Goal: Task Accomplishment & Management: Manage account settings

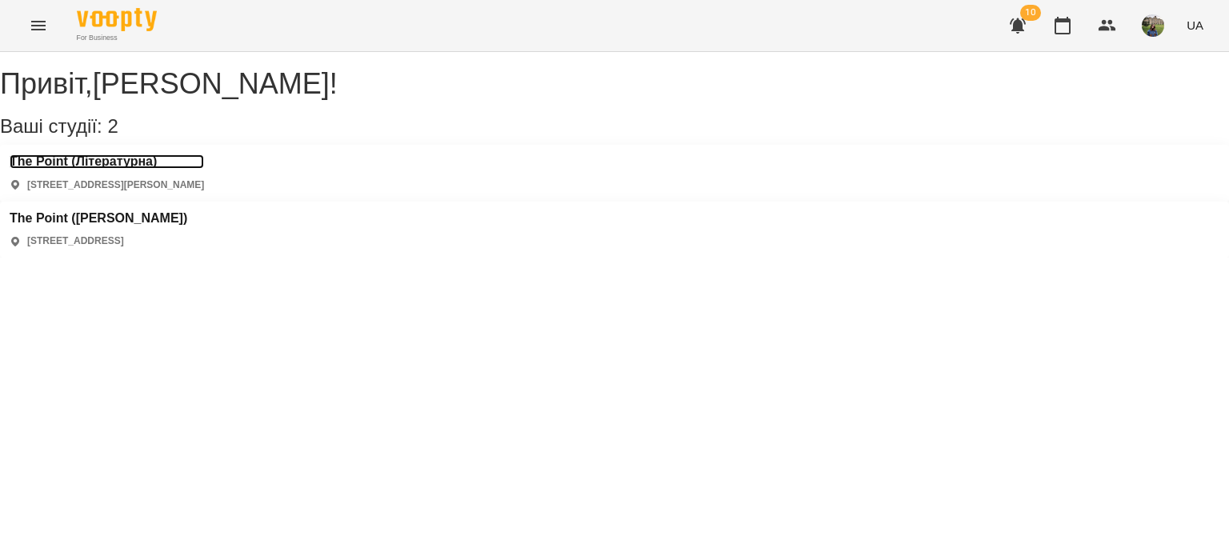
click at [67, 169] on h3 "The Point (Літературна)" at bounding box center [107, 161] width 194 height 14
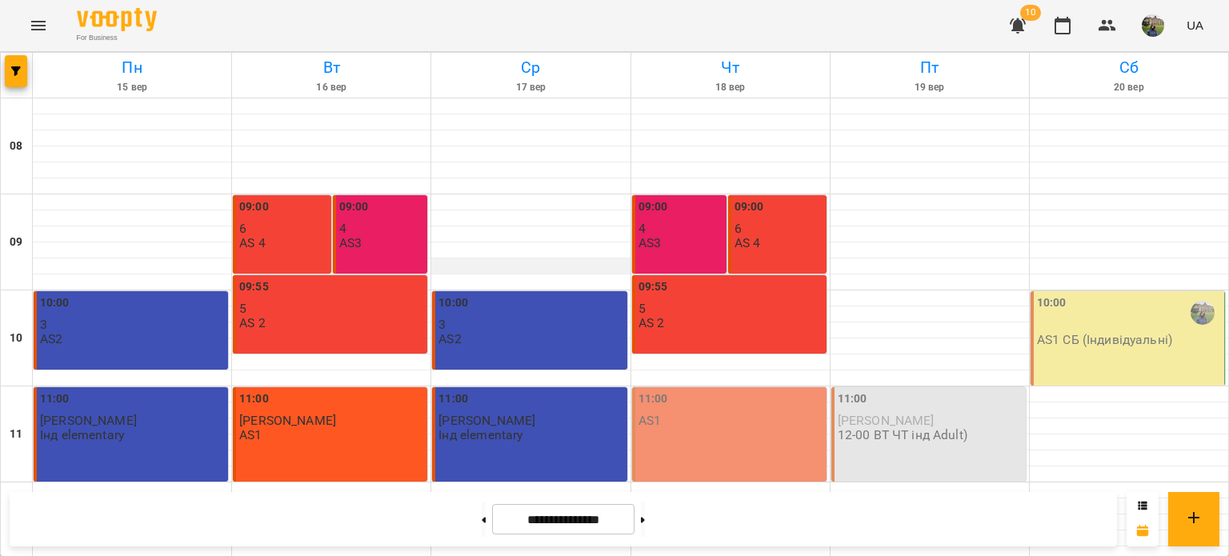
scroll to position [766, 0]
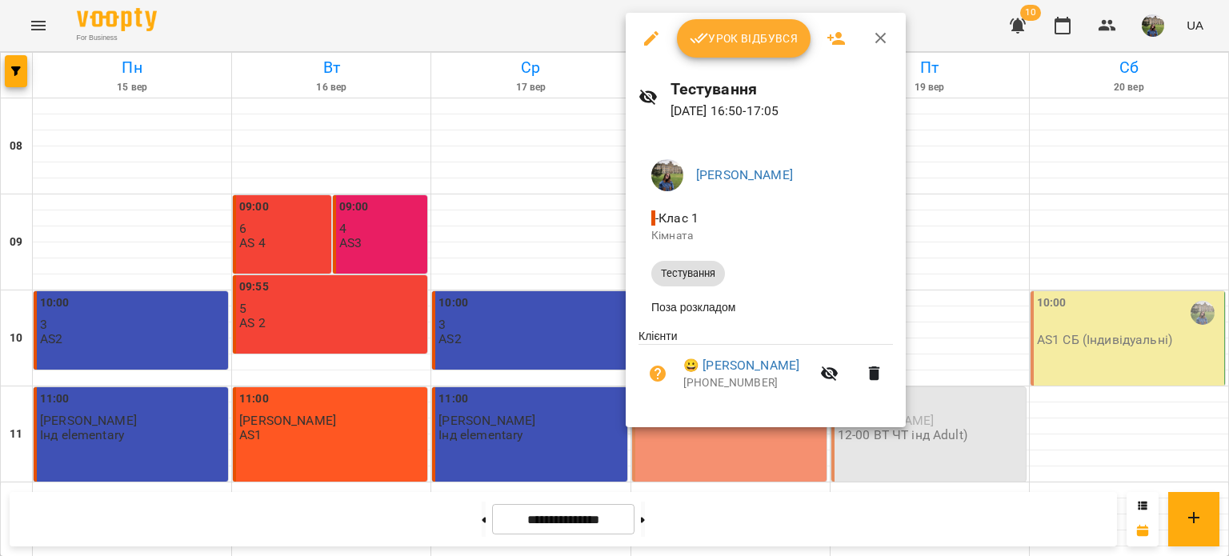
click at [755, 34] on span "Урок відбувся" at bounding box center [744, 38] width 109 height 19
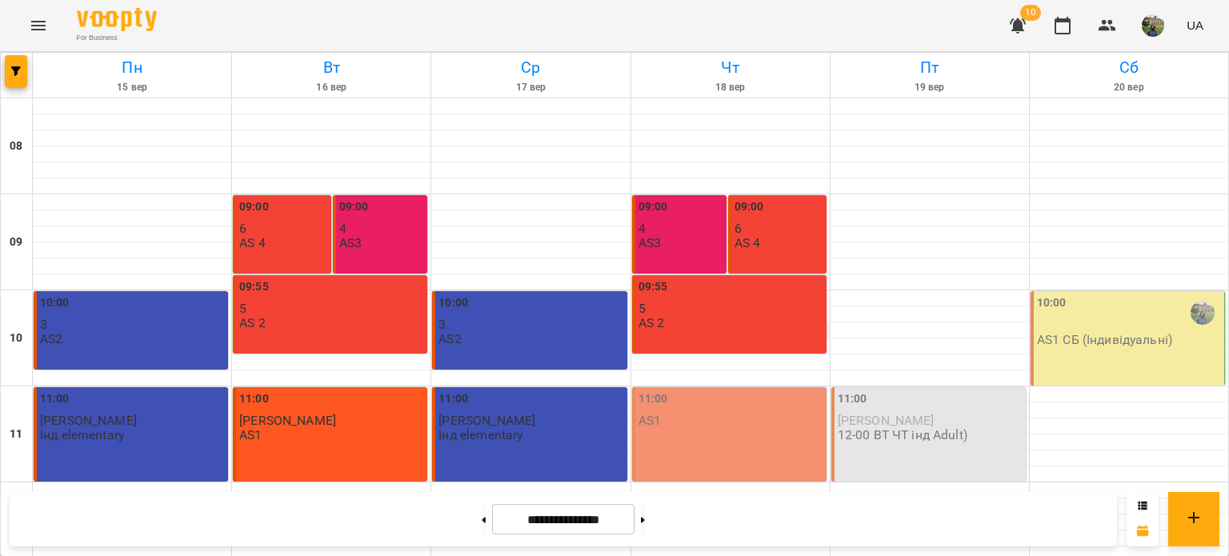
scroll to position [669, 0]
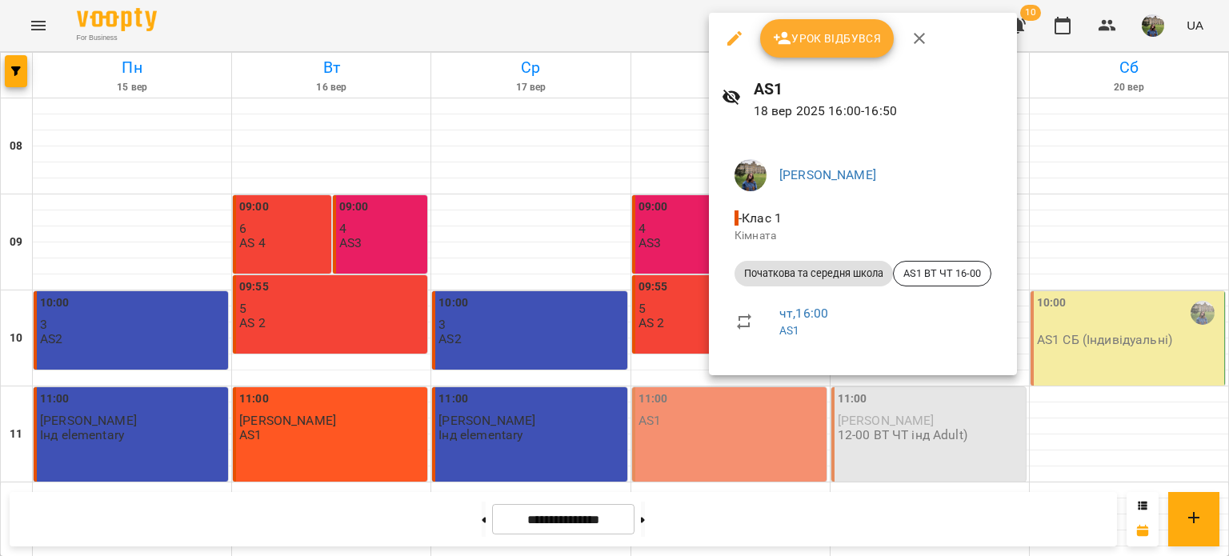
click at [830, 52] on button "Урок відбувся" at bounding box center [827, 38] width 134 height 38
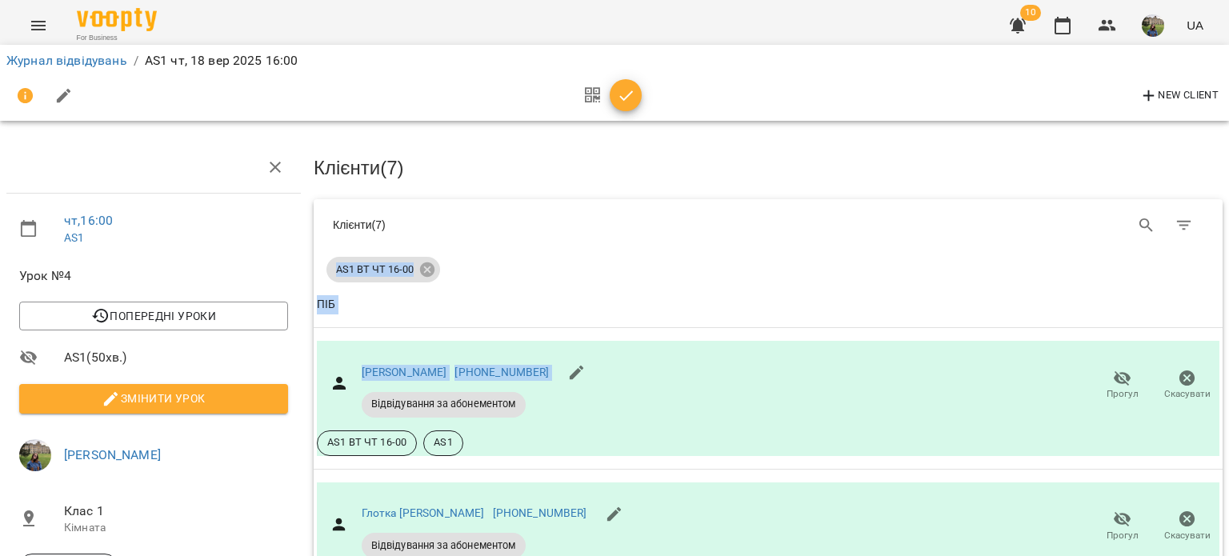
drag, startPoint x: 692, startPoint y: 337, endPoint x: 681, endPoint y: 230, distance: 107.8
click at [681, 230] on div "Клієнти ( 7 )" at bounding box center [544, 225] width 423 height 16
click at [625, 98] on icon "button" at bounding box center [626, 95] width 19 height 19
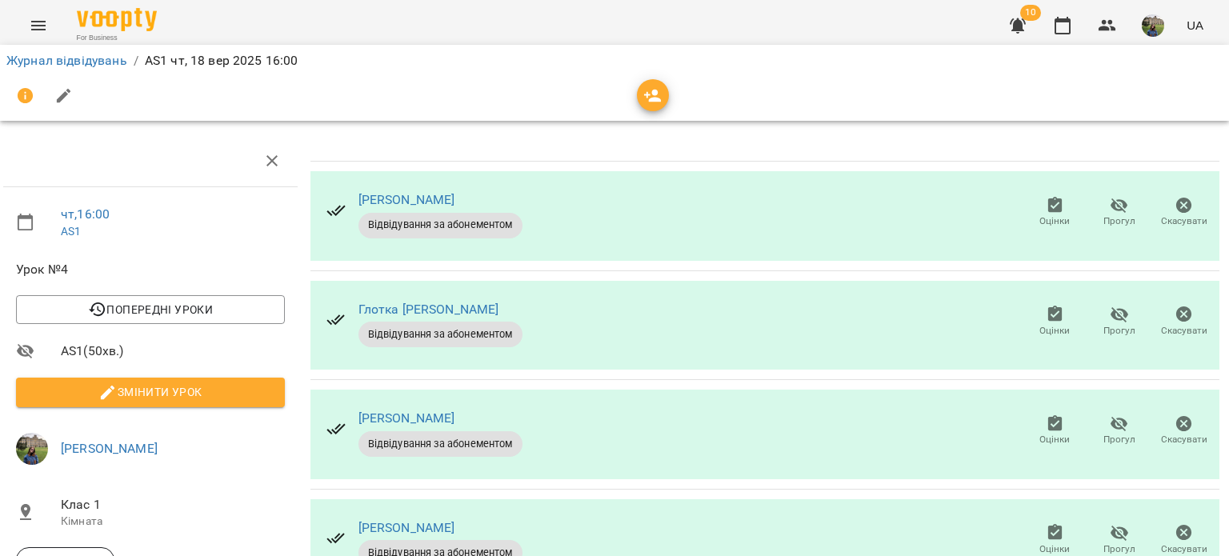
scroll to position [173, 3]
click at [1117, 542] on span "Прогул" at bounding box center [1119, 549] width 32 height 14
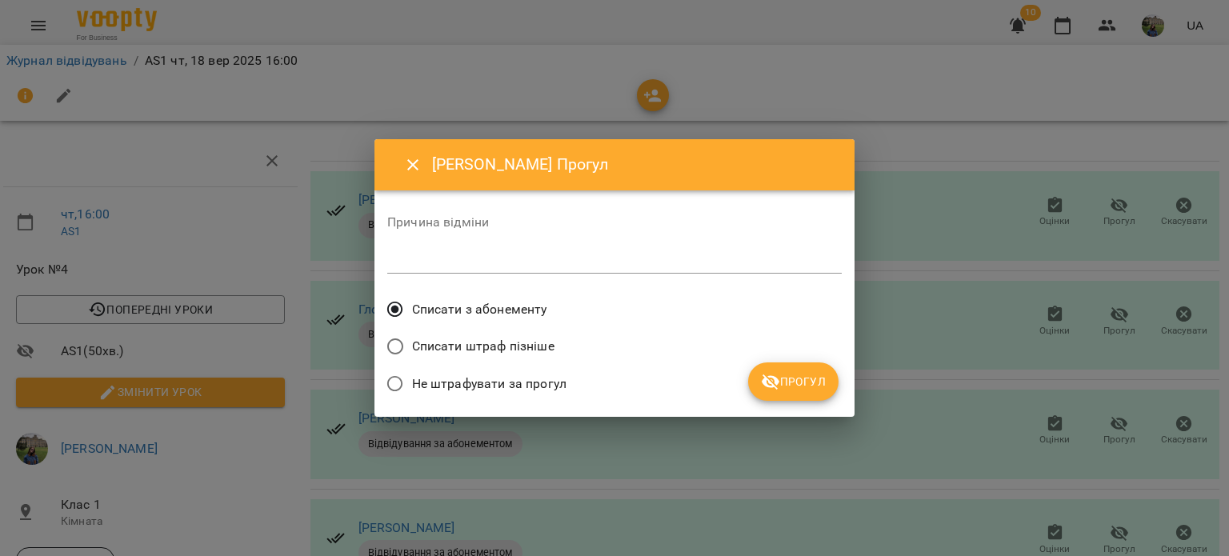
click at [807, 383] on span "Прогул" at bounding box center [793, 381] width 65 height 19
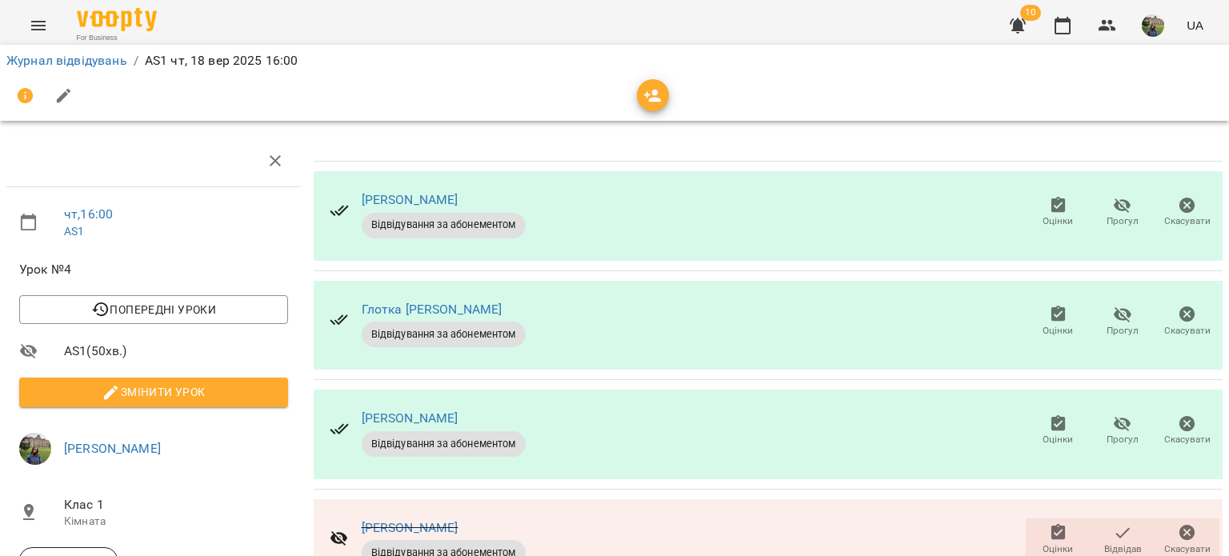
scroll to position [0, 0]
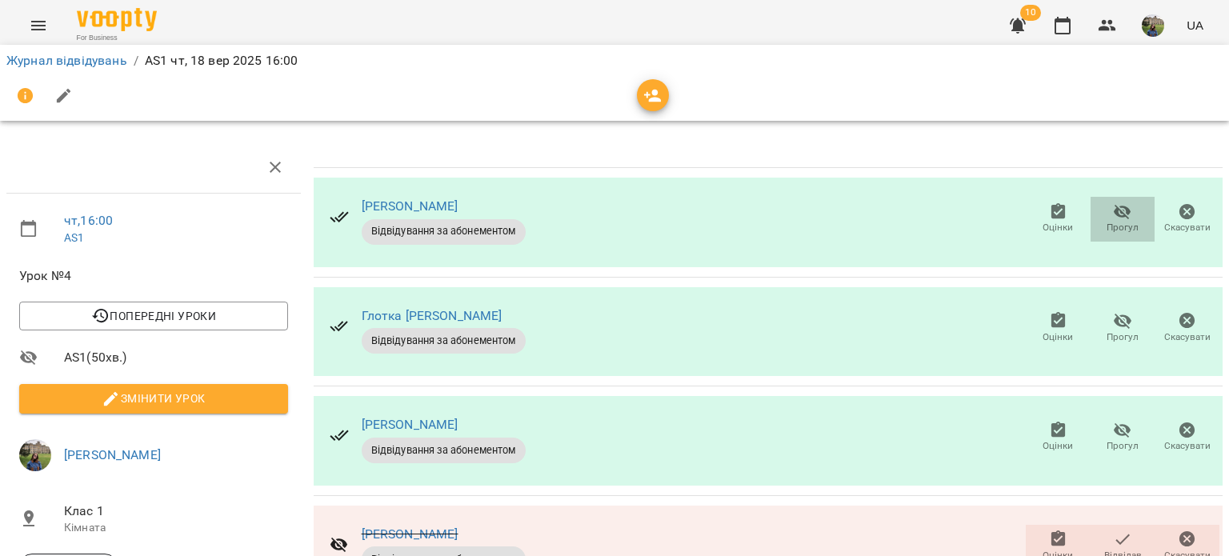
click at [1113, 213] on icon "button" at bounding box center [1122, 211] width 19 height 19
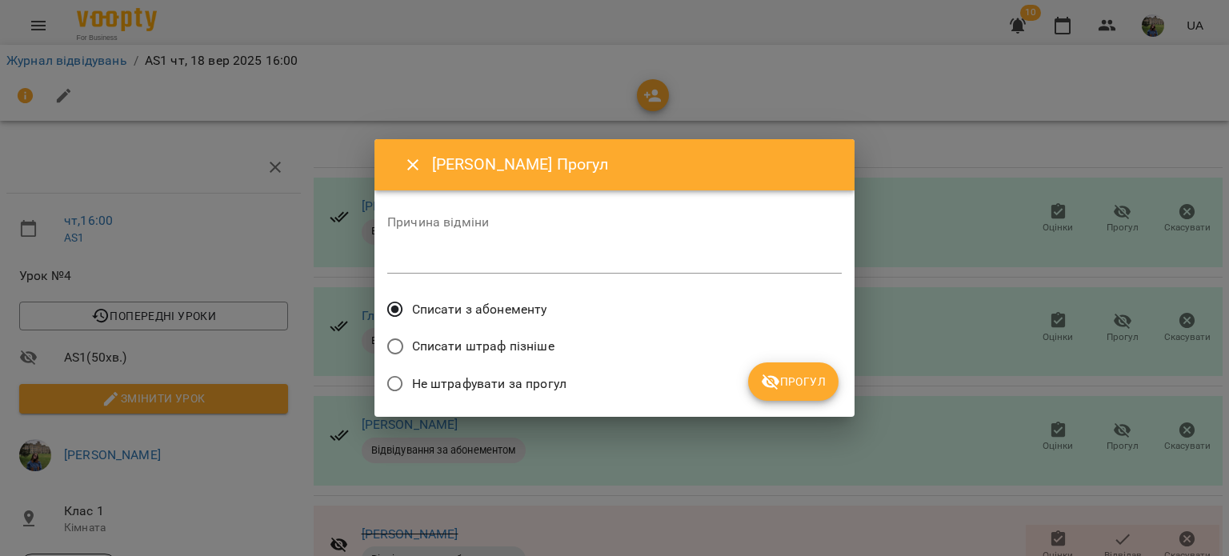
click at [585, 266] on textarea at bounding box center [614, 260] width 454 height 15
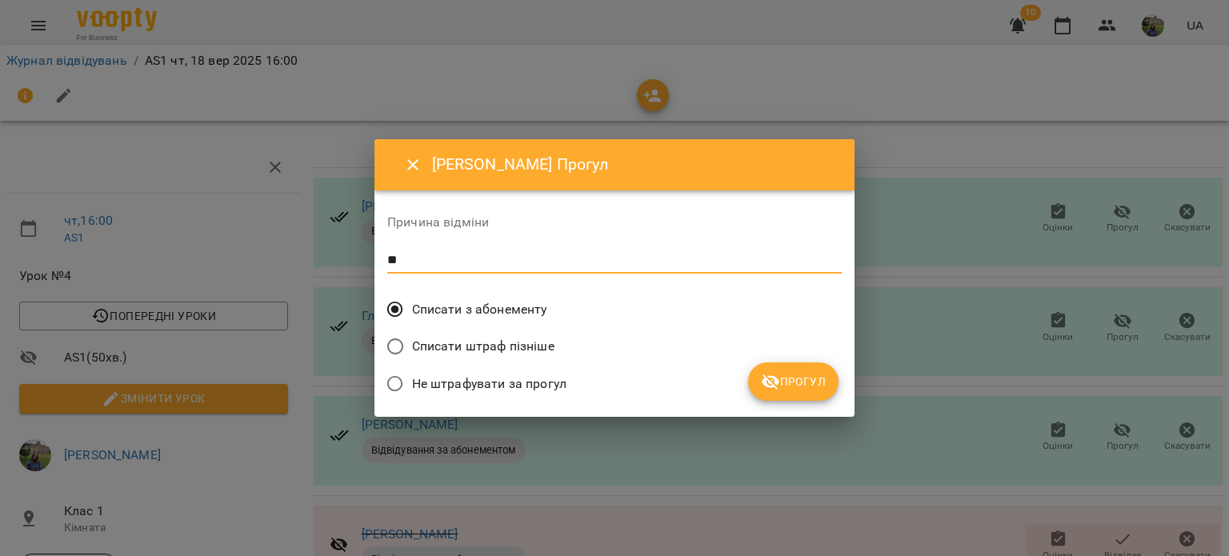
type textarea "*"
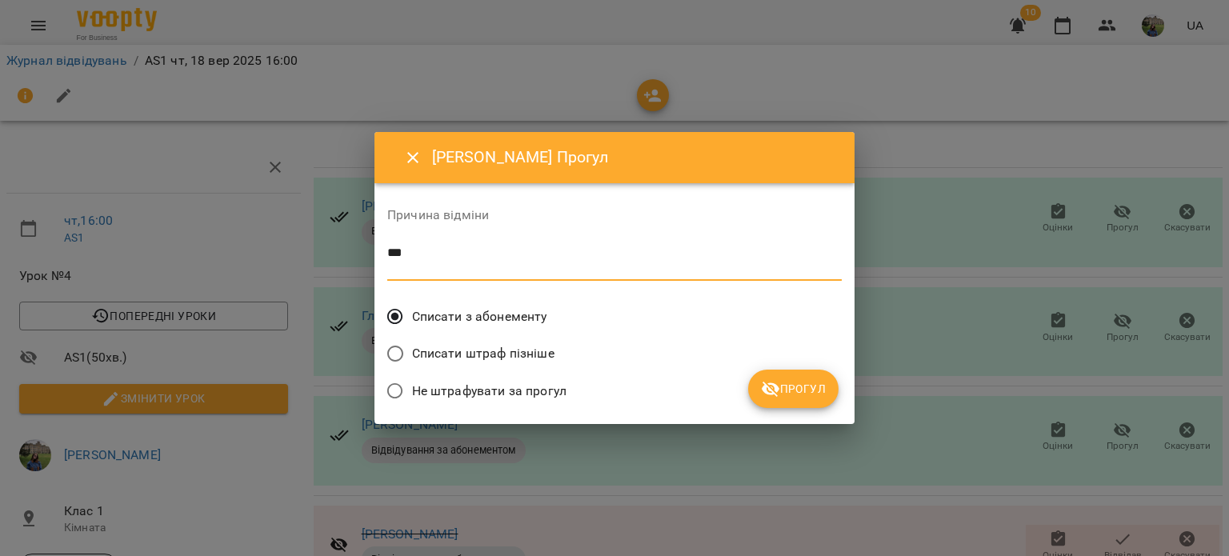
type textarea "**"
click at [781, 402] on button "Прогул" at bounding box center [793, 389] width 90 height 38
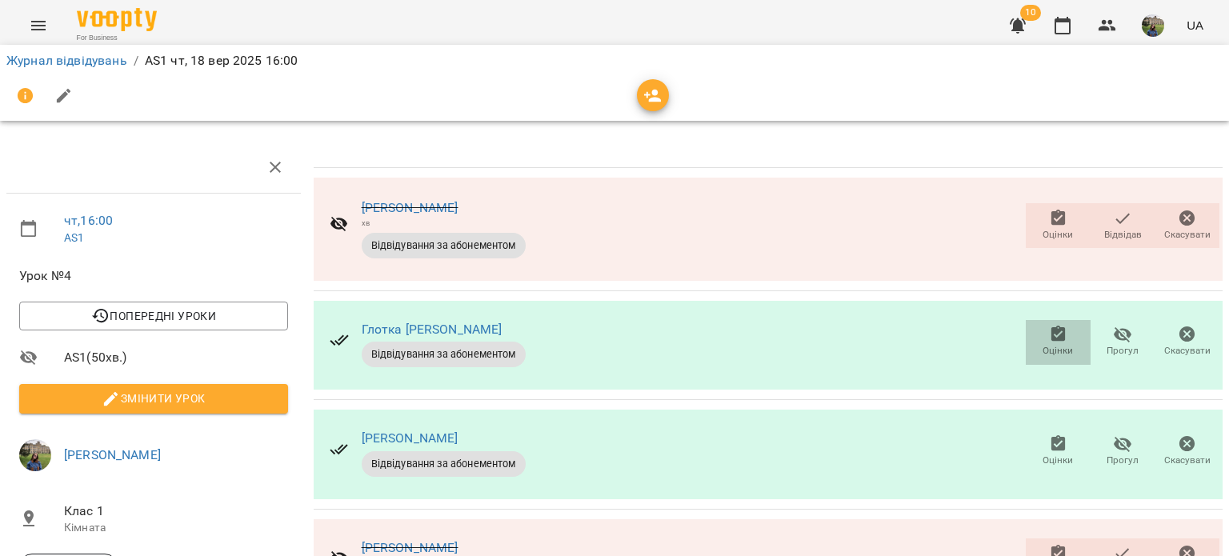
click at [1043, 352] on span "Оцінки" at bounding box center [1058, 351] width 30 height 14
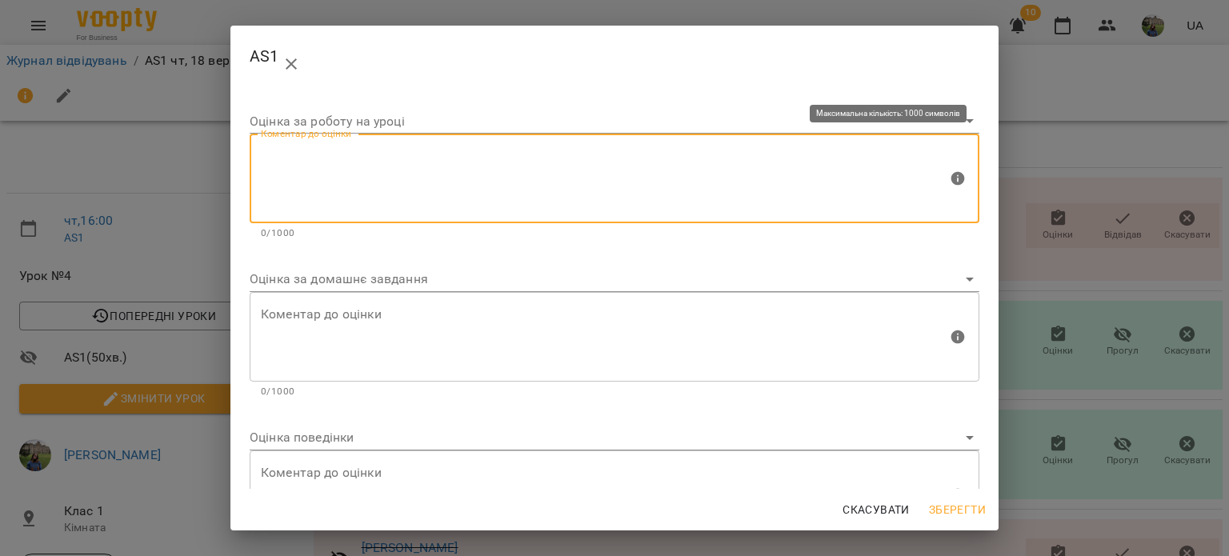
click at [426, 151] on textarea at bounding box center [604, 179] width 687 height 60
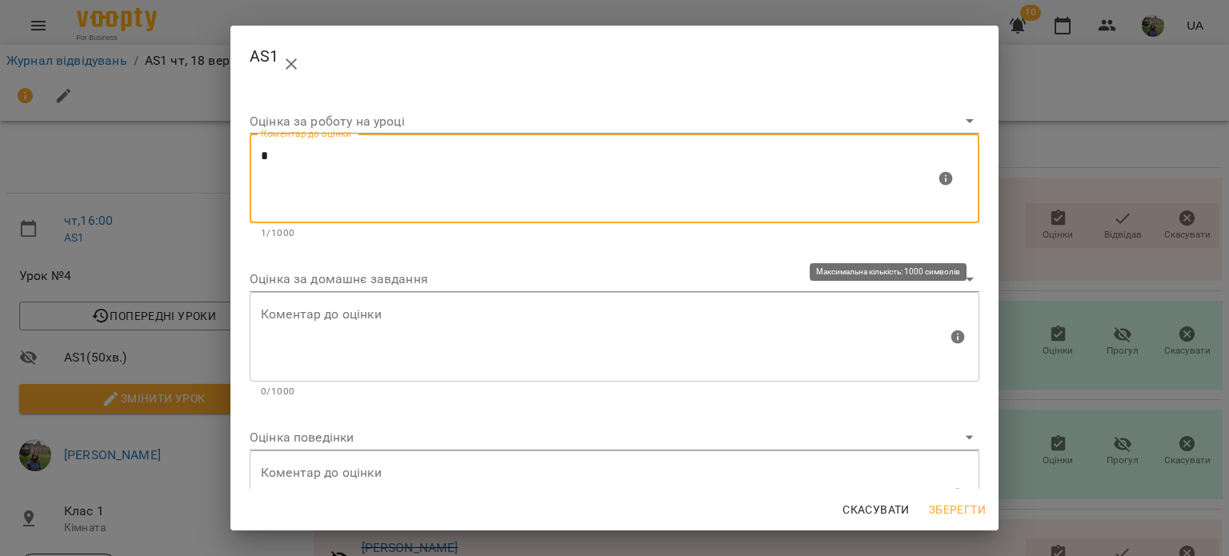
type textarea "*"
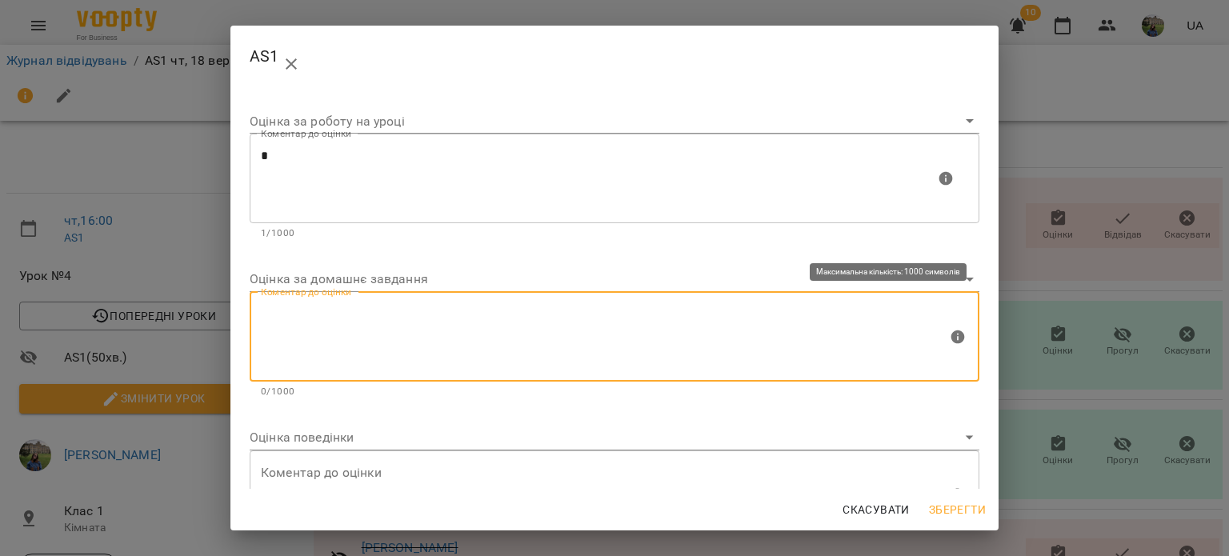
click at [404, 337] on textarea at bounding box center [604, 336] width 687 height 60
type textarea "*"
click at [949, 501] on span "Зберегти" at bounding box center [957, 509] width 57 height 19
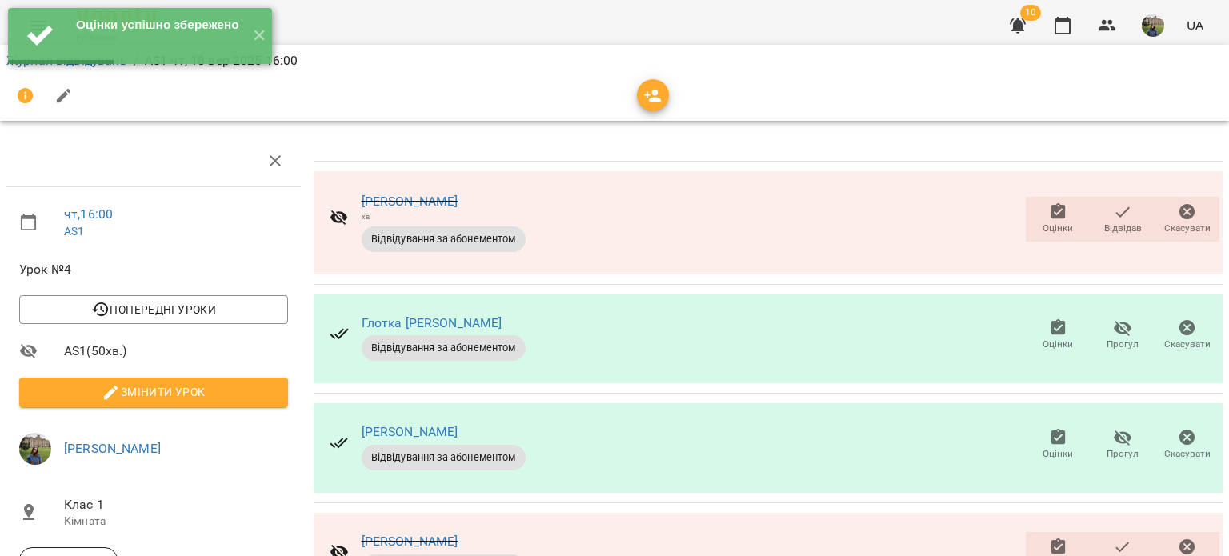
scroll to position [73, 0]
click at [1051, 429] on icon "button" at bounding box center [1058, 437] width 14 height 16
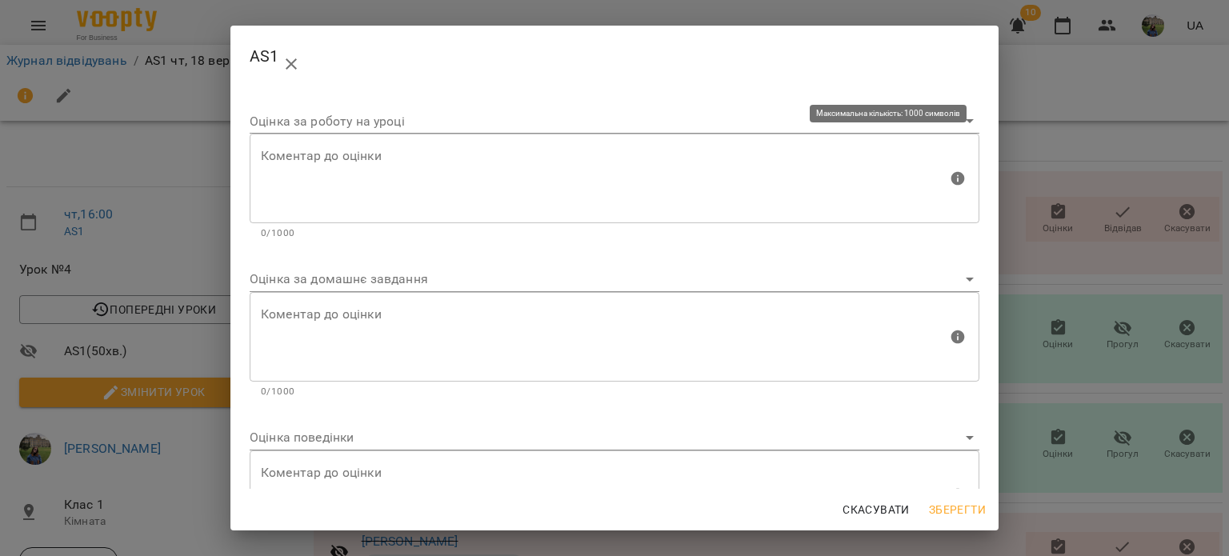
click at [556, 167] on textarea at bounding box center [604, 179] width 687 height 60
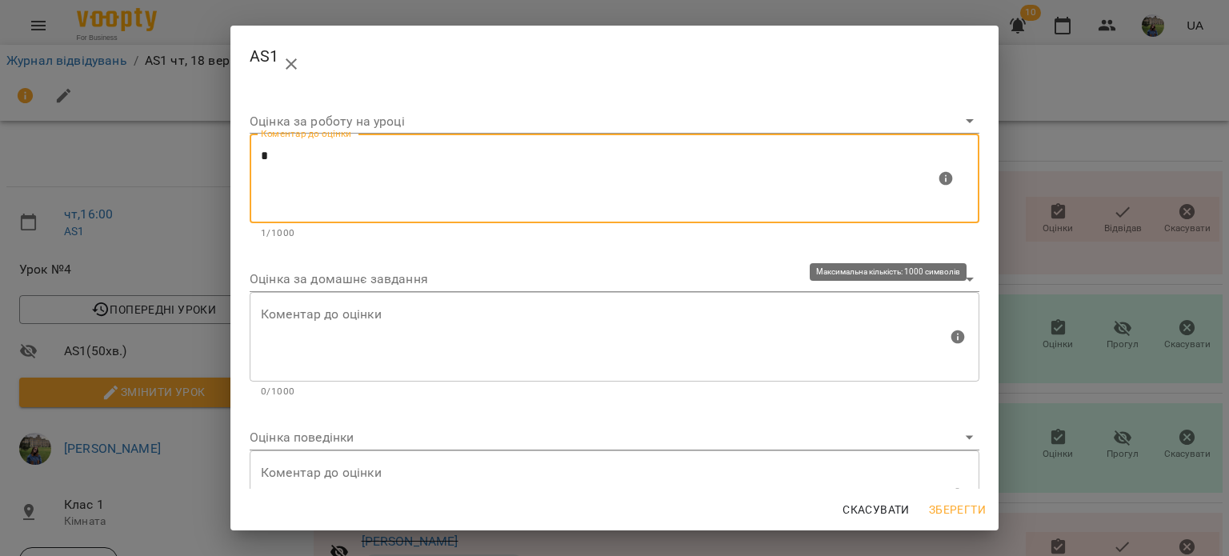
type textarea "*"
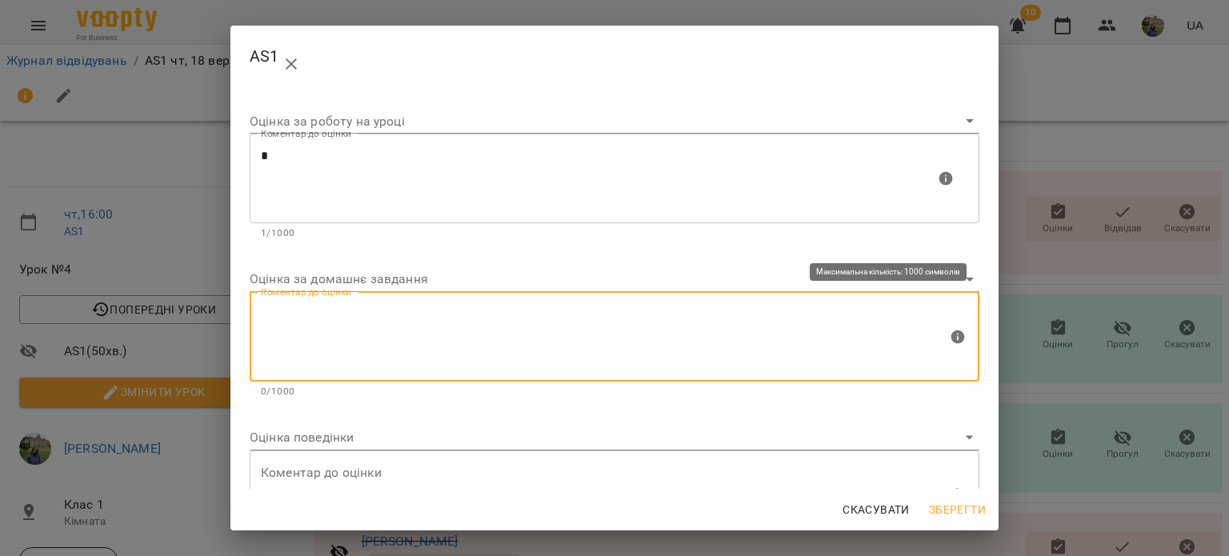
click at [537, 325] on textarea at bounding box center [604, 336] width 687 height 60
type textarea "*"
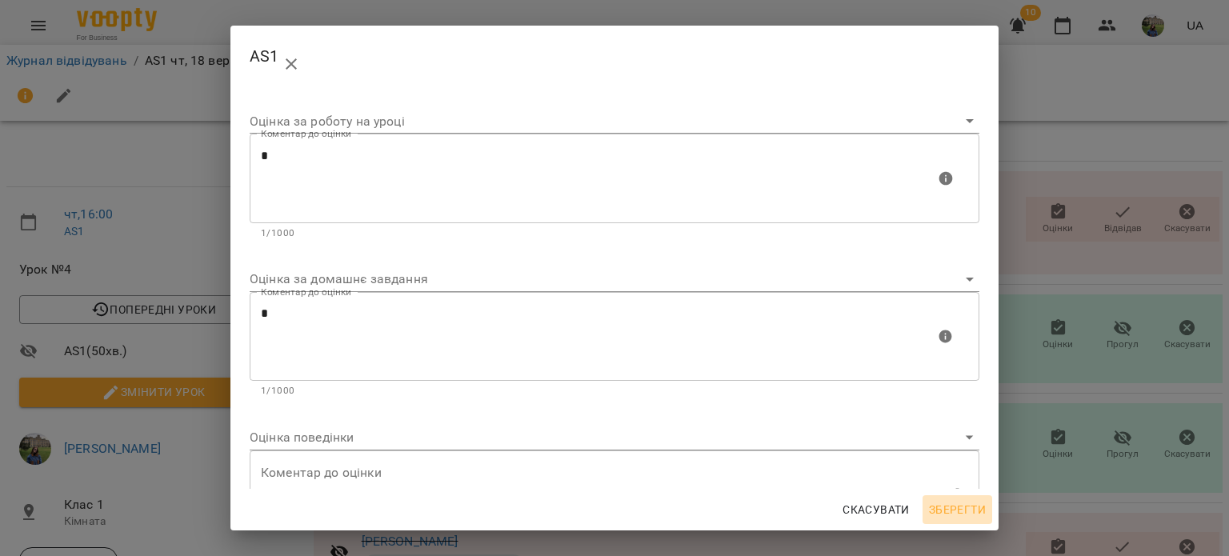
click at [952, 508] on span "Зберегти" at bounding box center [957, 509] width 57 height 19
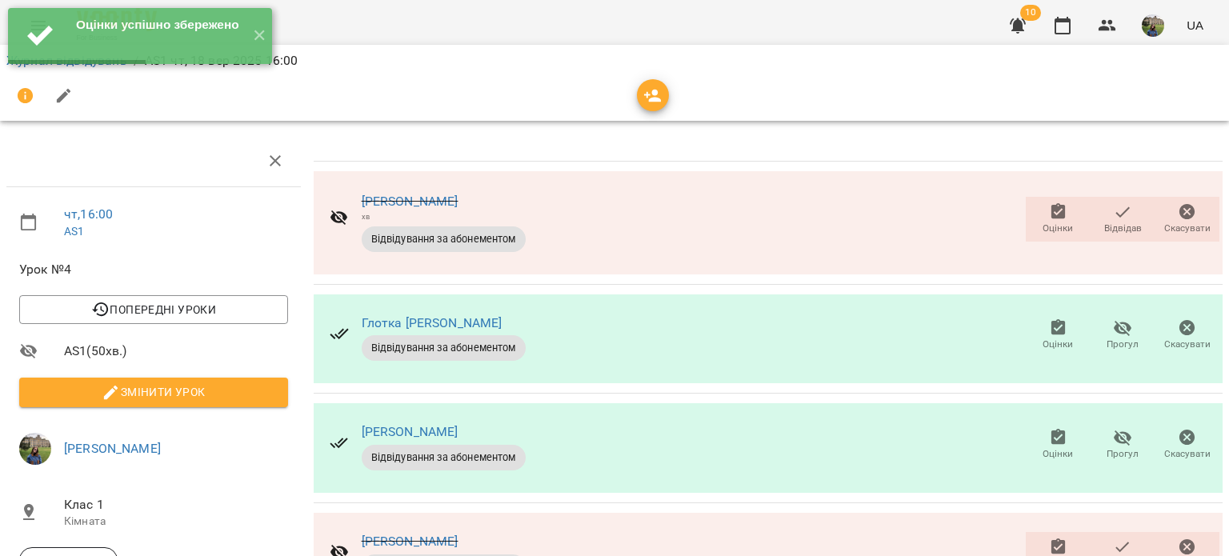
scroll to position [298, 0]
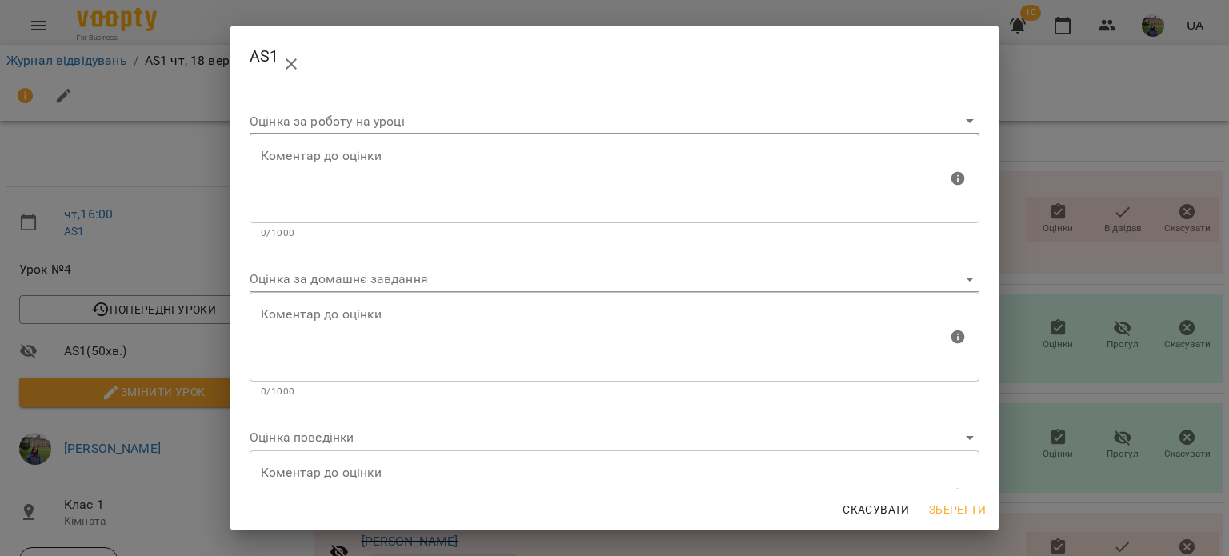
click at [1045, 386] on div "AS1 Оцінка за роботу на уроці [PERSON_NAME] до оцінки Коментар до оцінки 0/1000…" at bounding box center [614, 278] width 1229 height 556
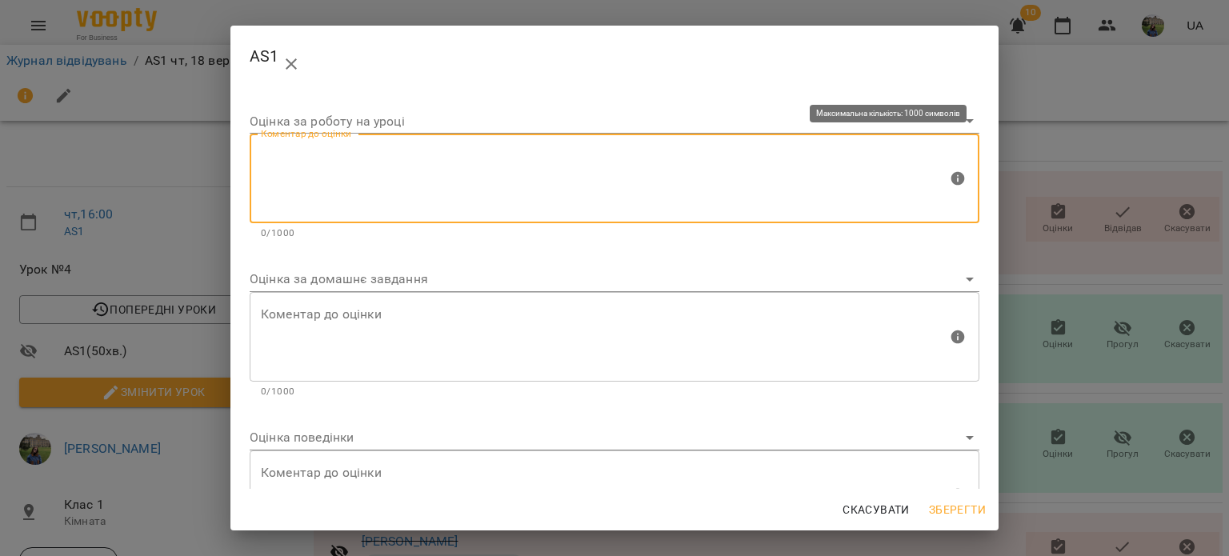
click at [534, 157] on textarea at bounding box center [604, 179] width 687 height 60
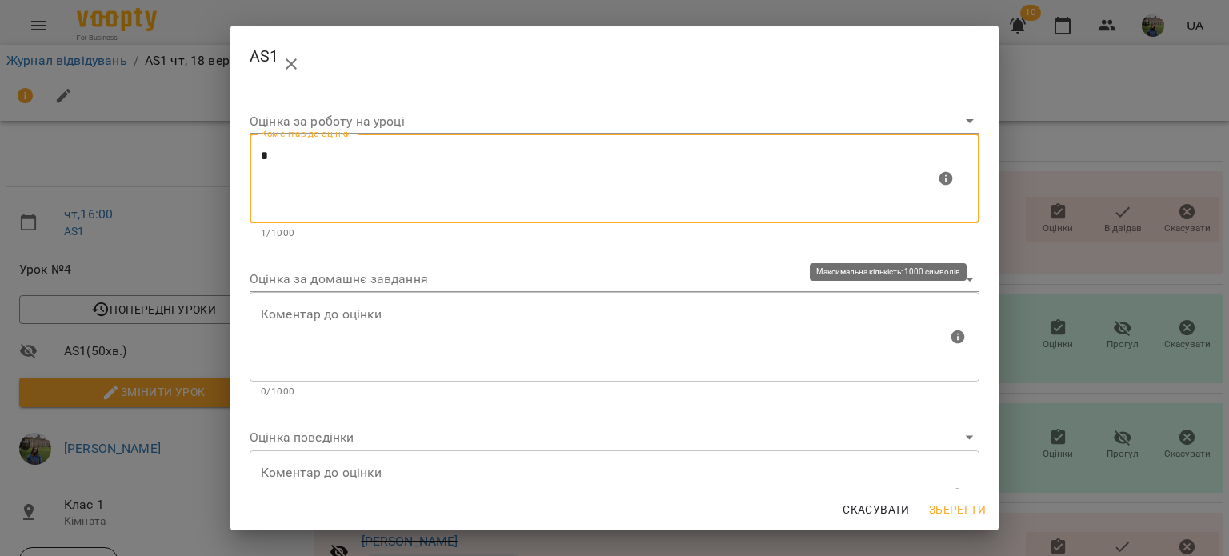
type textarea "*"
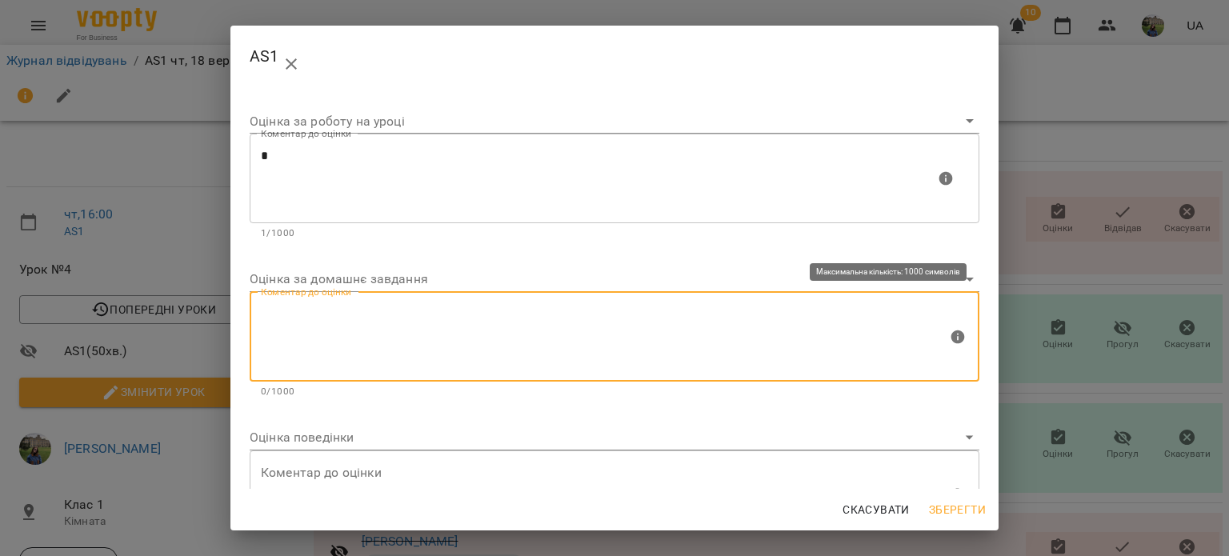
click at [390, 345] on textarea at bounding box center [604, 336] width 687 height 60
type textarea "*"
click at [971, 505] on span "Зберегти" at bounding box center [957, 509] width 57 height 19
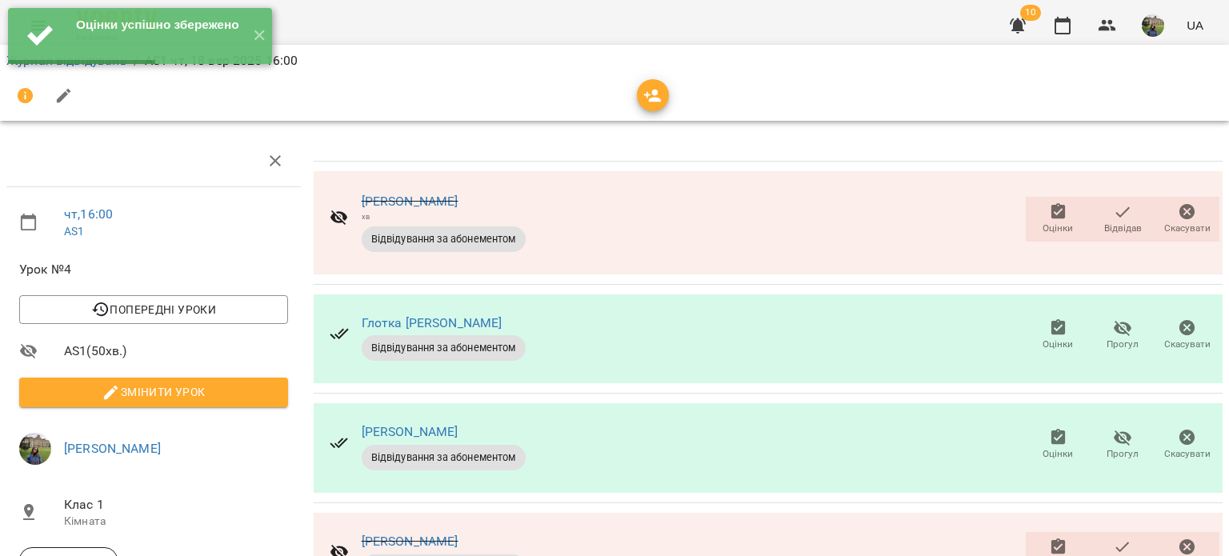
scroll to position [414, 0]
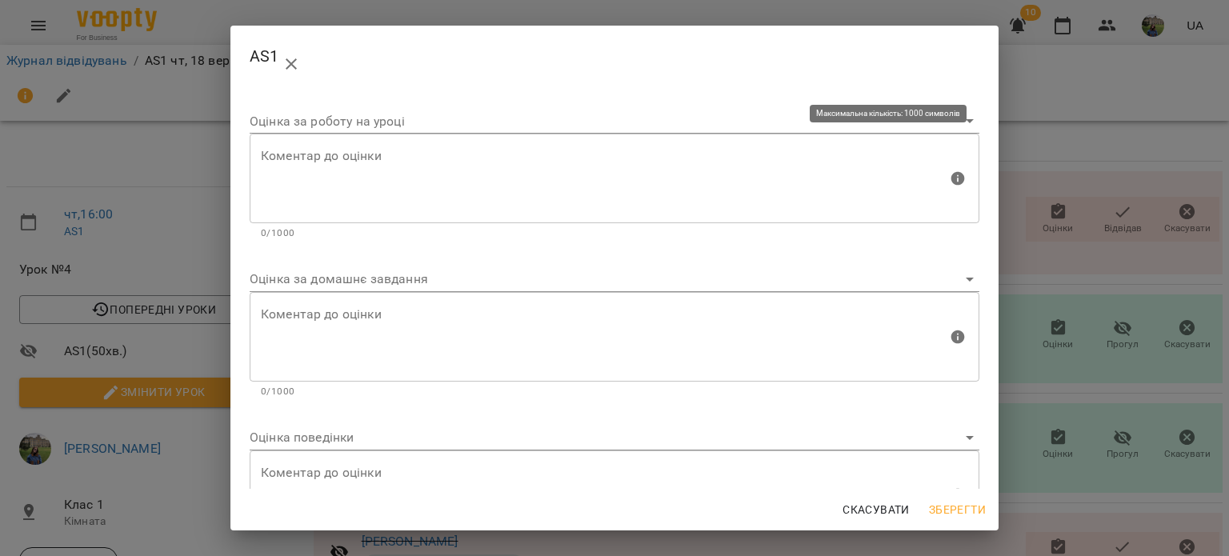
click at [538, 160] on textarea at bounding box center [604, 179] width 687 height 60
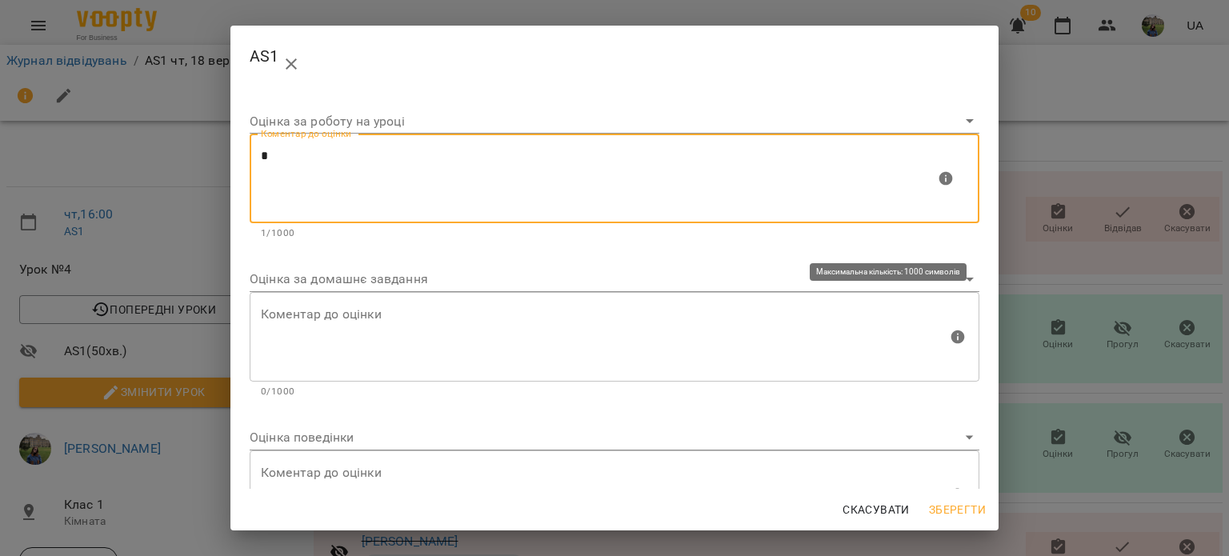
type textarea "*"
click at [435, 345] on textarea at bounding box center [604, 336] width 687 height 60
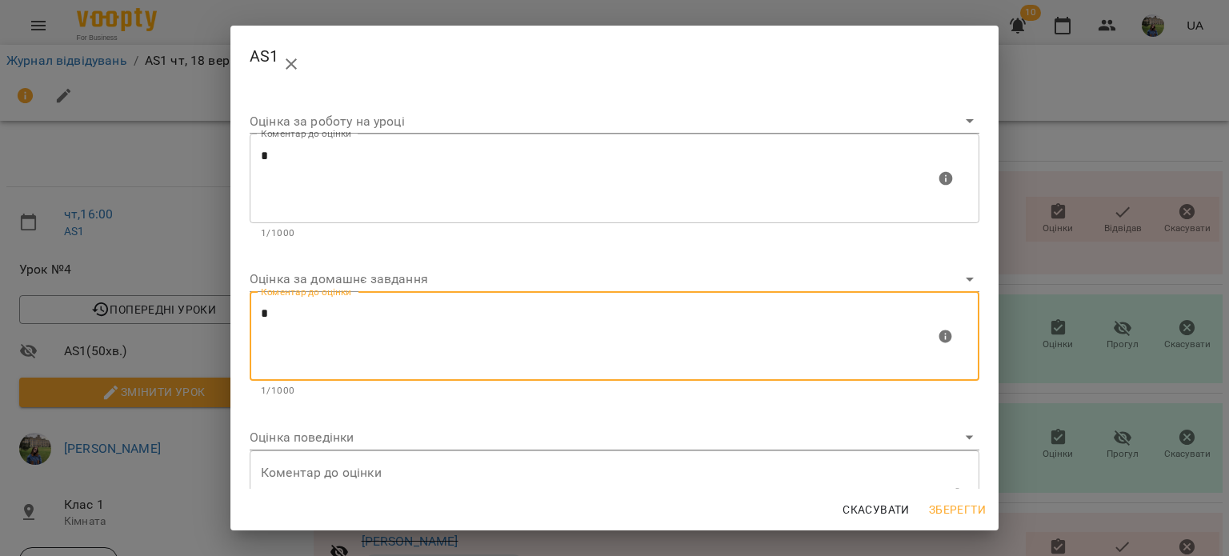
type textarea "*"
click at [951, 492] on div "Скасувати Зберегти" at bounding box center [614, 510] width 768 height 42
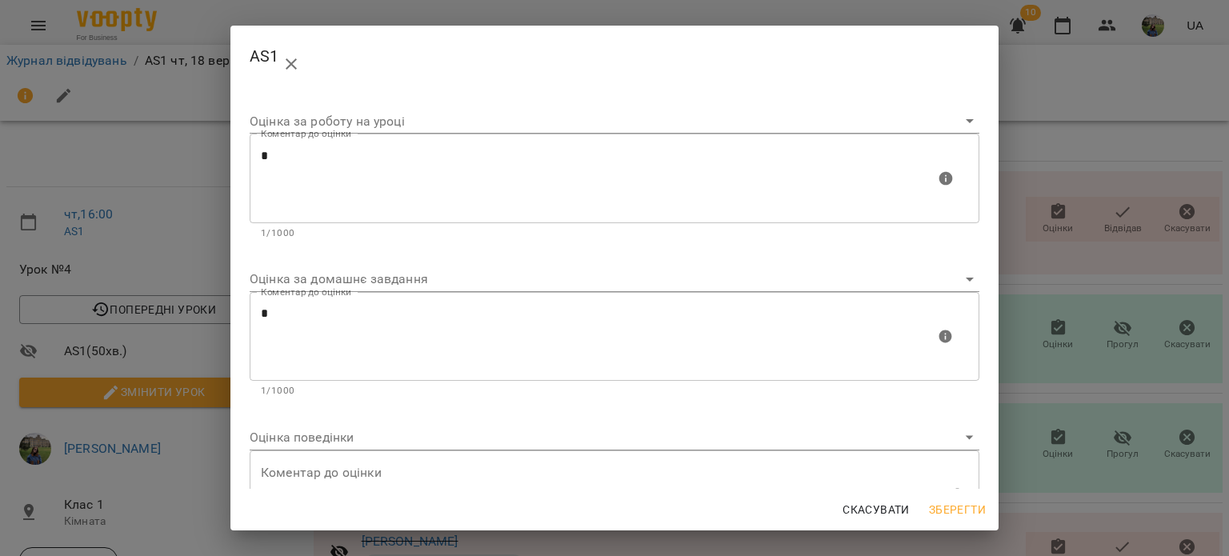
click at [947, 502] on span "Зберегти" at bounding box center [957, 509] width 57 height 19
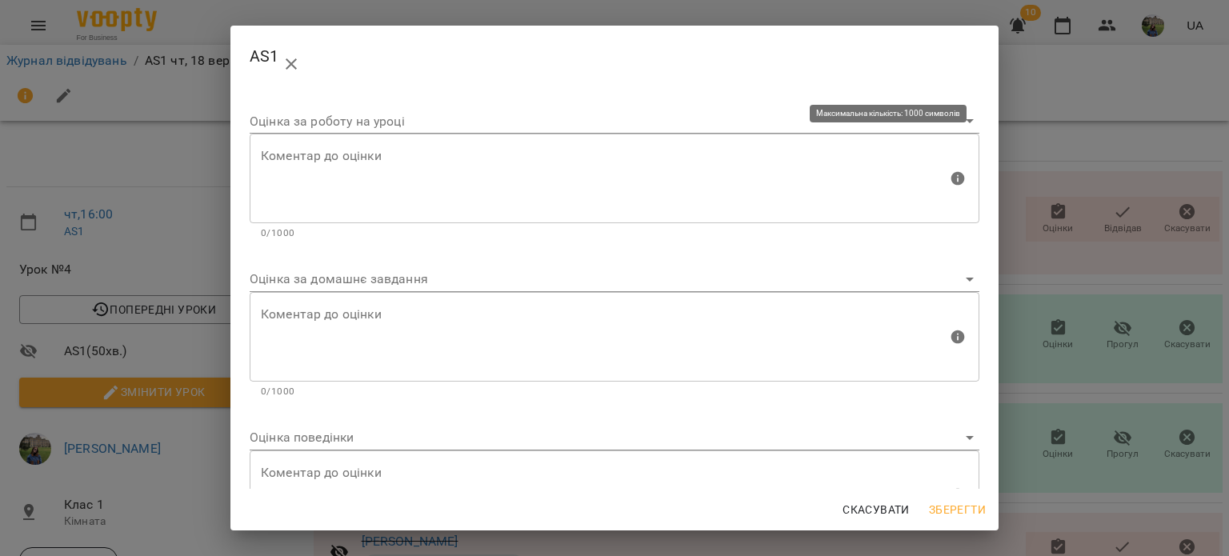
click at [687, 178] on textarea at bounding box center [604, 179] width 687 height 60
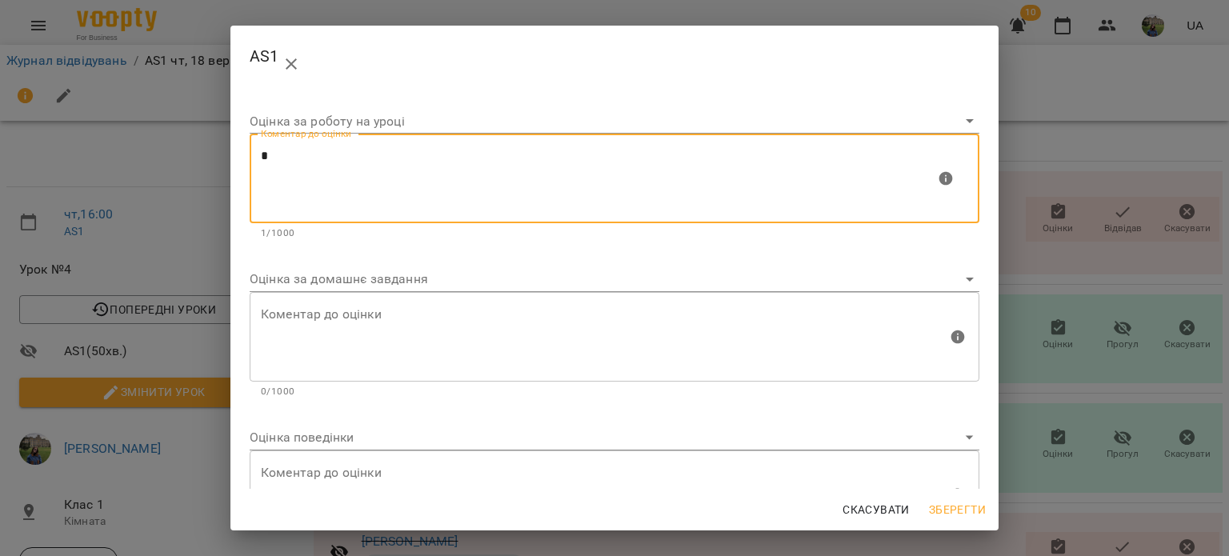
type textarea "*"
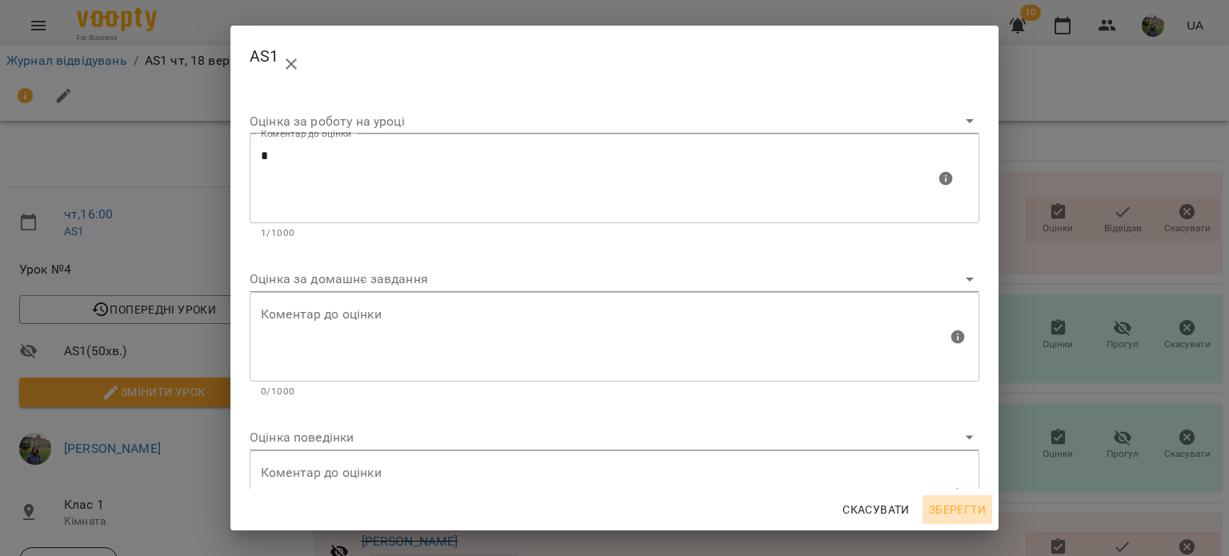
click at [958, 511] on span "Зберегти" at bounding box center [957, 509] width 57 height 19
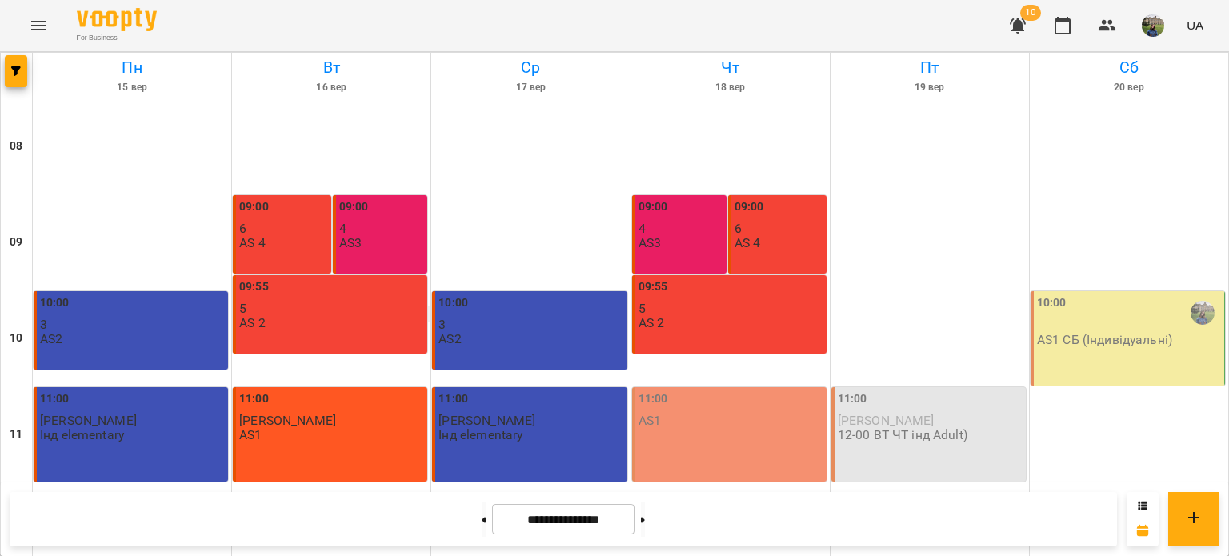
scroll to position [766, 0]
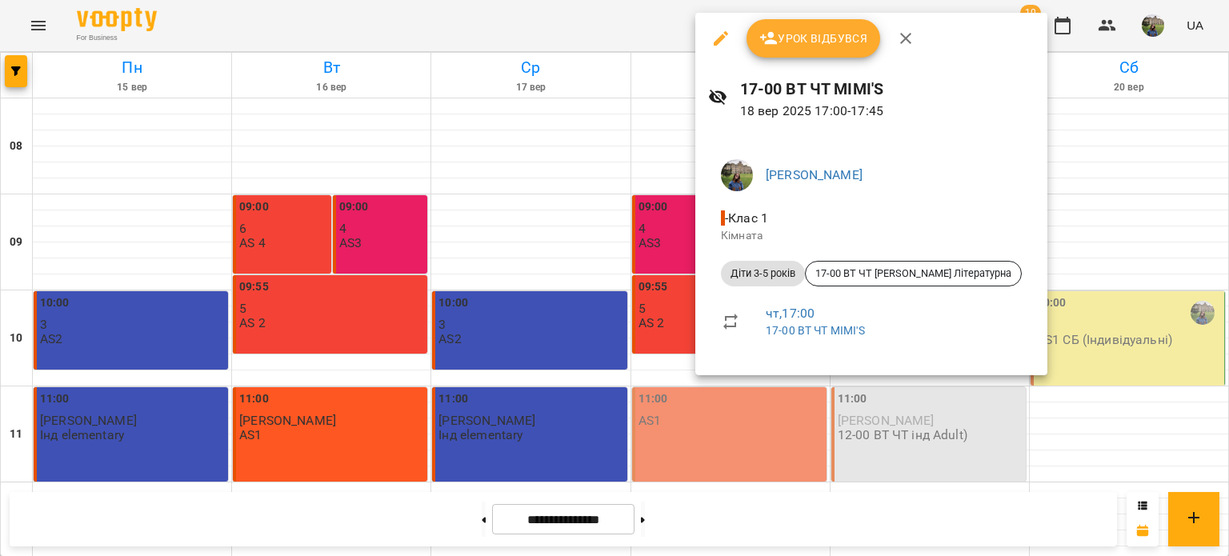
click at [804, 33] on span "Урок відбувся" at bounding box center [813, 38] width 109 height 19
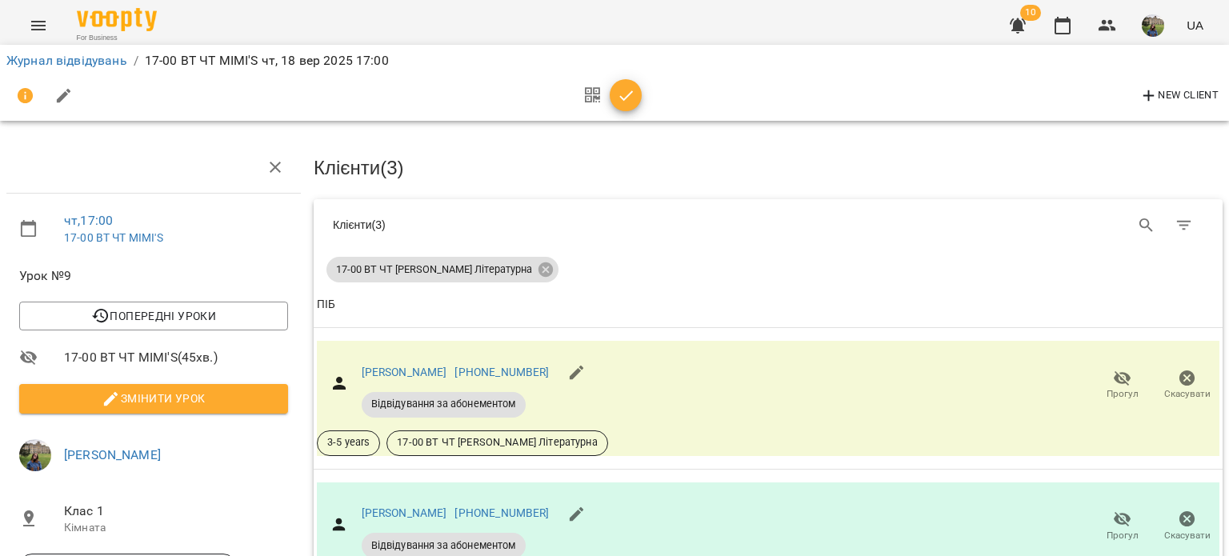
scroll to position [137, 0]
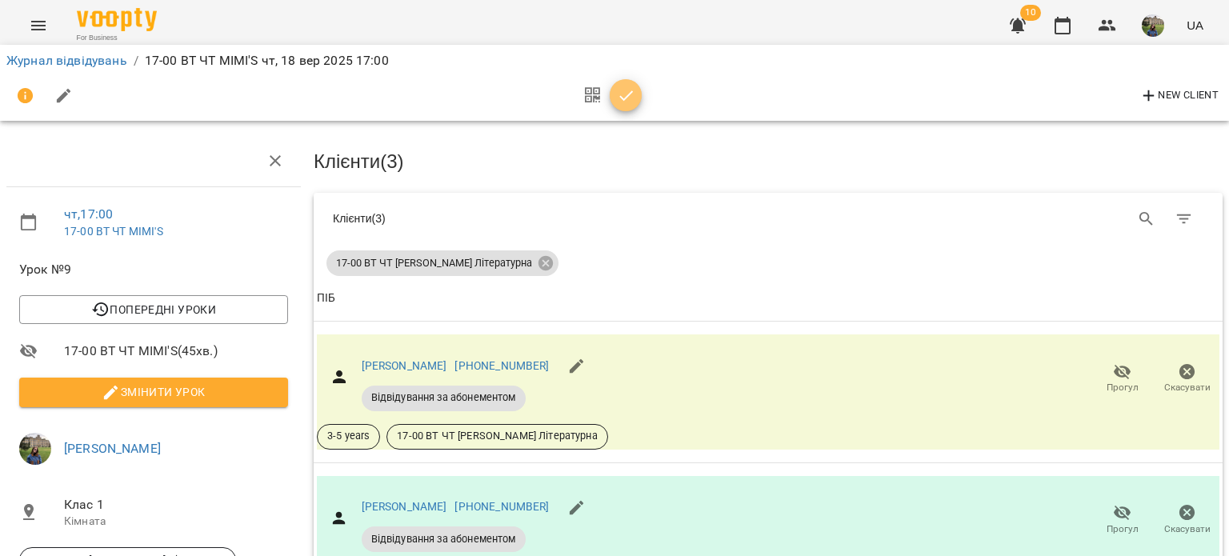
click at [633, 89] on icon "button" at bounding box center [626, 95] width 19 height 19
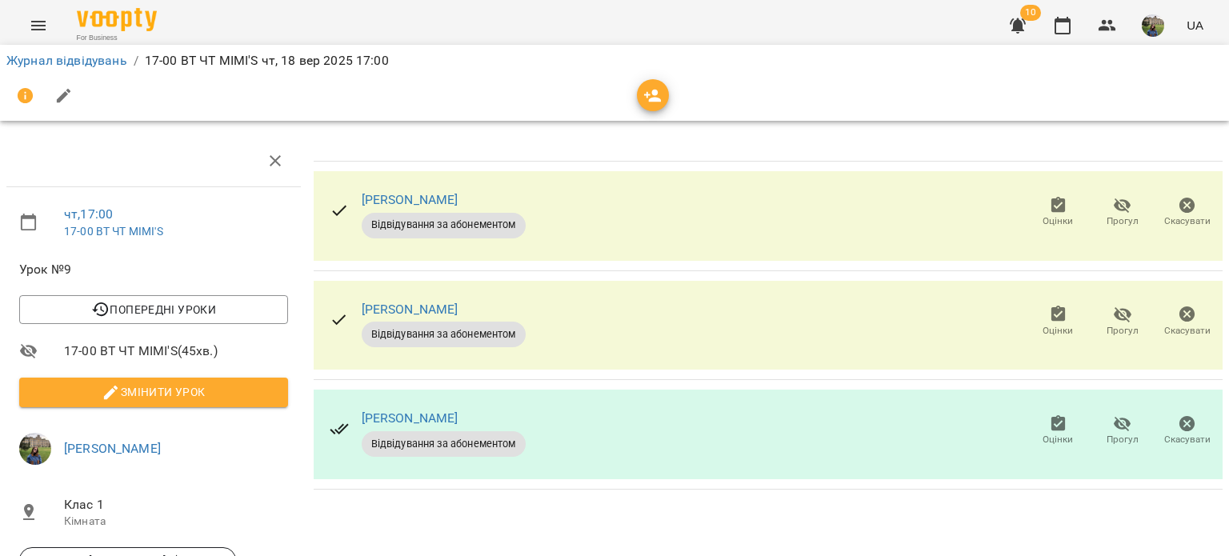
scroll to position [0, 0]
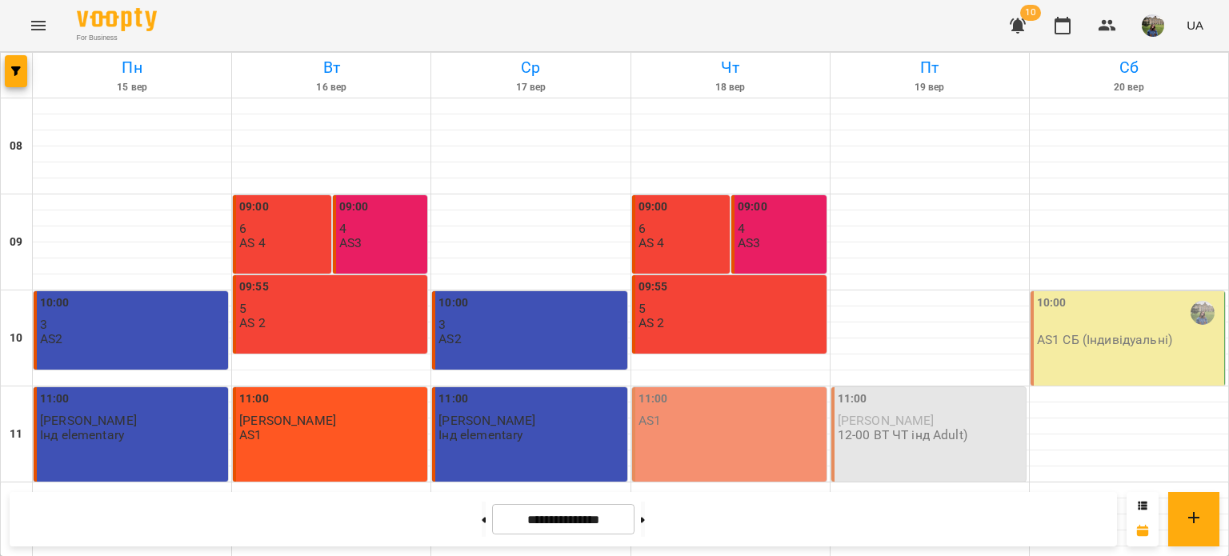
scroll to position [766, 0]
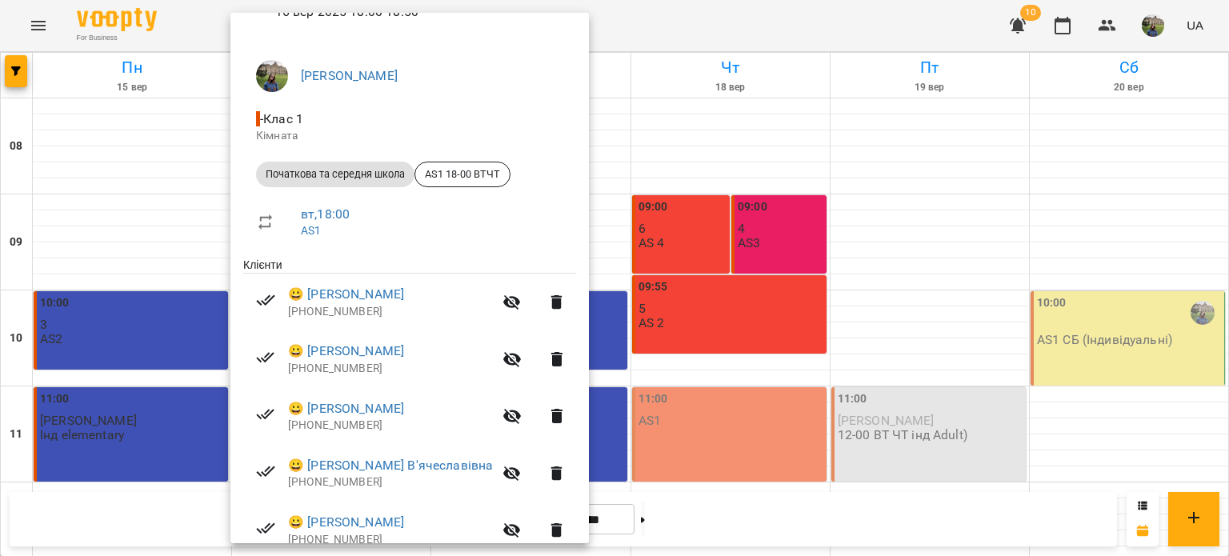
scroll to position [102, 0]
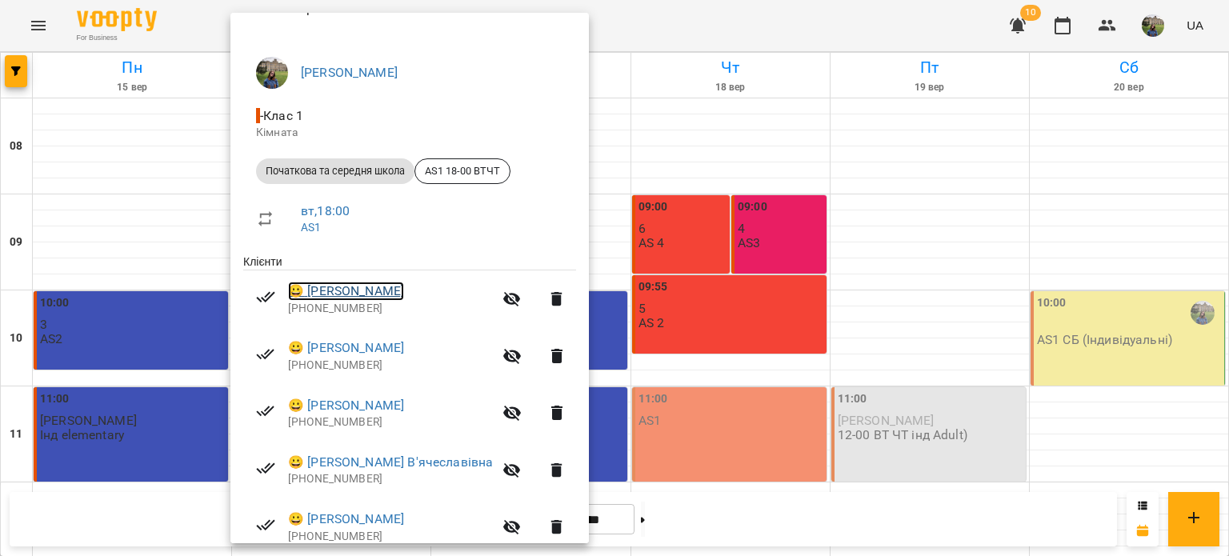
click at [352, 284] on link "😀 [PERSON_NAME]" at bounding box center [346, 291] width 116 height 19
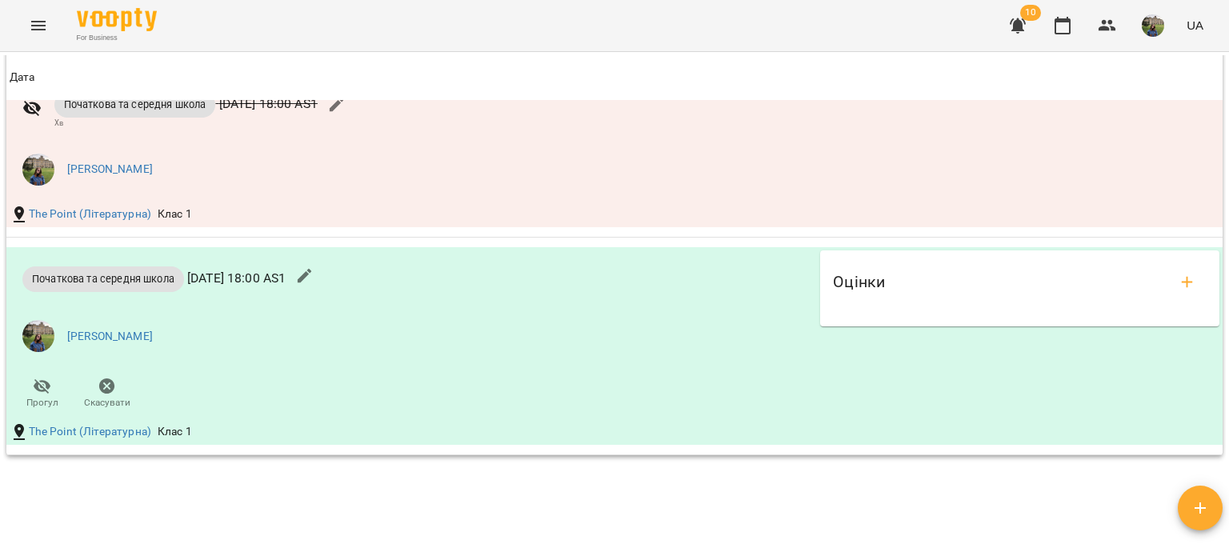
scroll to position [1424, 0]
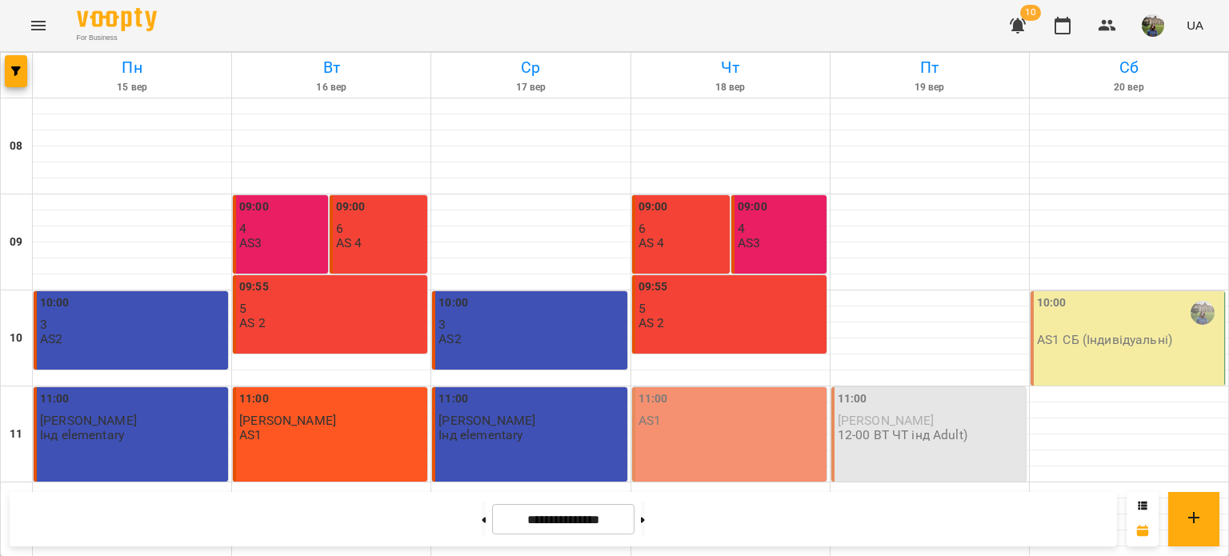
scroll to position [680, 0]
